Goal: Task Accomplishment & Management: Manage account settings

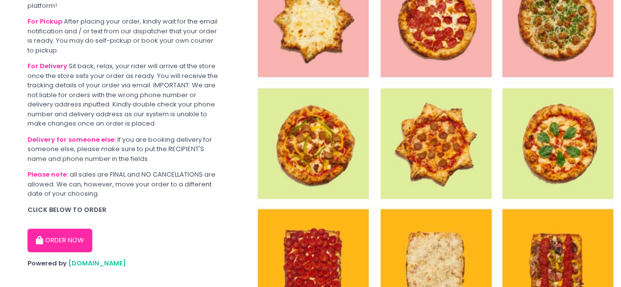
scroll to position [60, 0]
click at [63, 232] on button "ORDER NOW" at bounding box center [59, 240] width 65 height 24
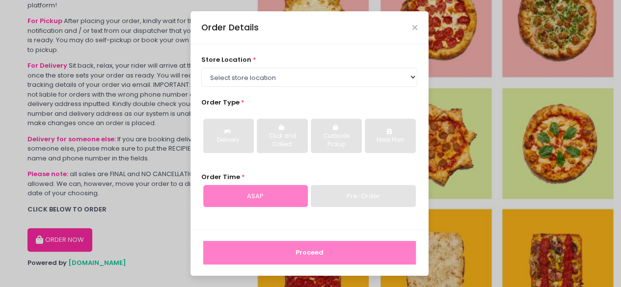
click at [152, 96] on div "Order Details store location * Select store location [PERSON_NAME] Pizza - [PER…" at bounding box center [310, 143] width 621 height 287
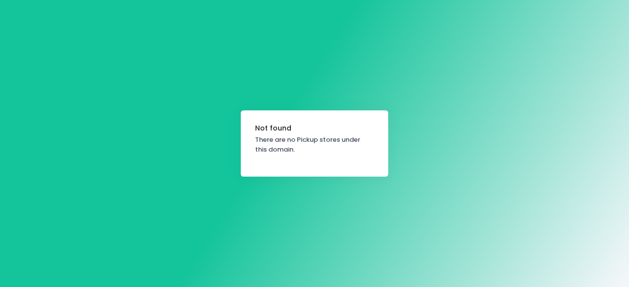
click at [172, 189] on div "Not found There are no Pickup stores under this domain." at bounding box center [314, 143] width 629 height 287
click at [312, 139] on span "There are no Pickup stores under this domain." at bounding box center [312, 144] width 115 height 19
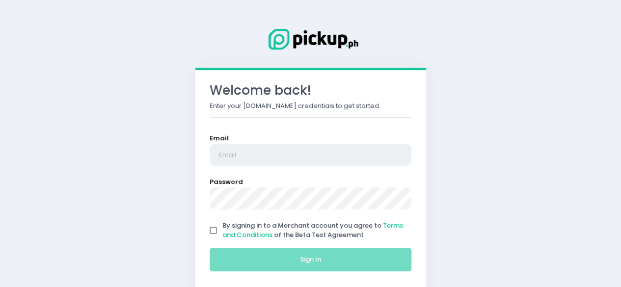
click at [249, 159] on input "email" at bounding box center [311, 155] width 202 height 23
type input "crostasanjuan@gmail.com"
click at [217, 234] on input "By signing in to a Merchant account you agree to Terms and Conditions of the Be…" at bounding box center [213, 230] width 19 height 19
checkbox input "true"
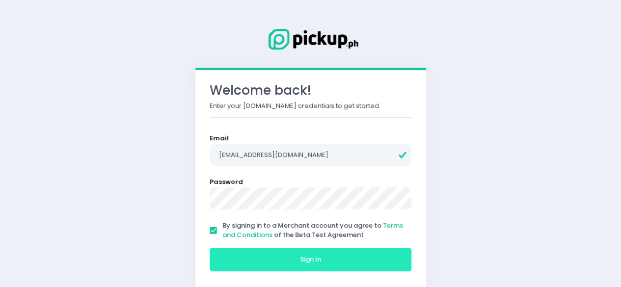
click at [240, 253] on button "Sign In" at bounding box center [311, 260] width 202 height 24
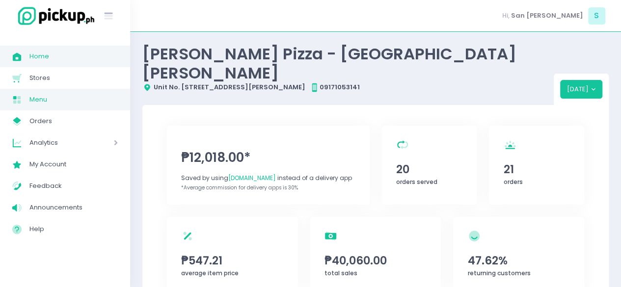
click at [93, 107] on link "Menu Created with Sketch. Menu" at bounding box center [65, 100] width 130 height 22
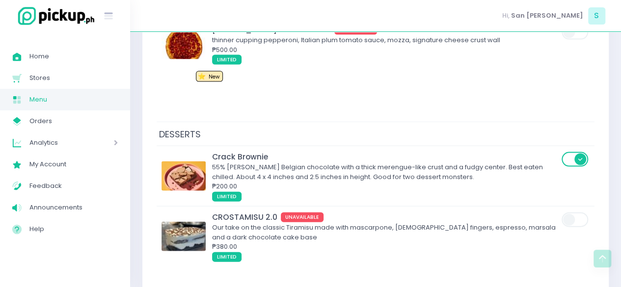
scroll to position [4706, 0]
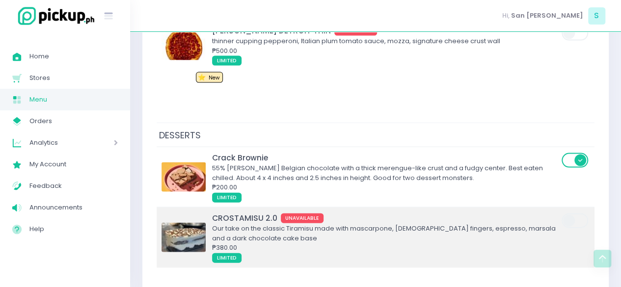
click at [279, 243] on div "₱380.00" at bounding box center [385, 248] width 347 height 10
